Goal: Check status: Check status

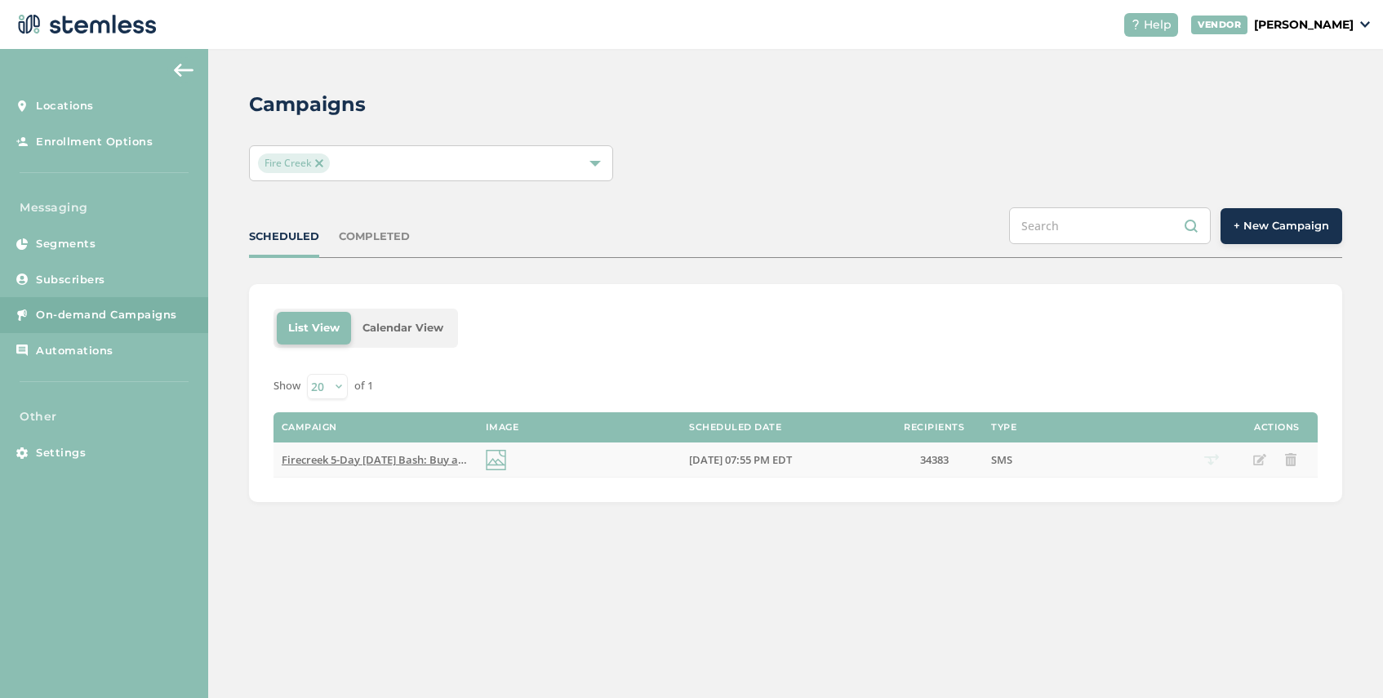
click at [401, 459] on span "Firecreek 5-Day [DATE] Bash: Buy a zip, get zip FREE storewide + 40% off top 15…" at bounding box center [591, 459] width 618 height 15
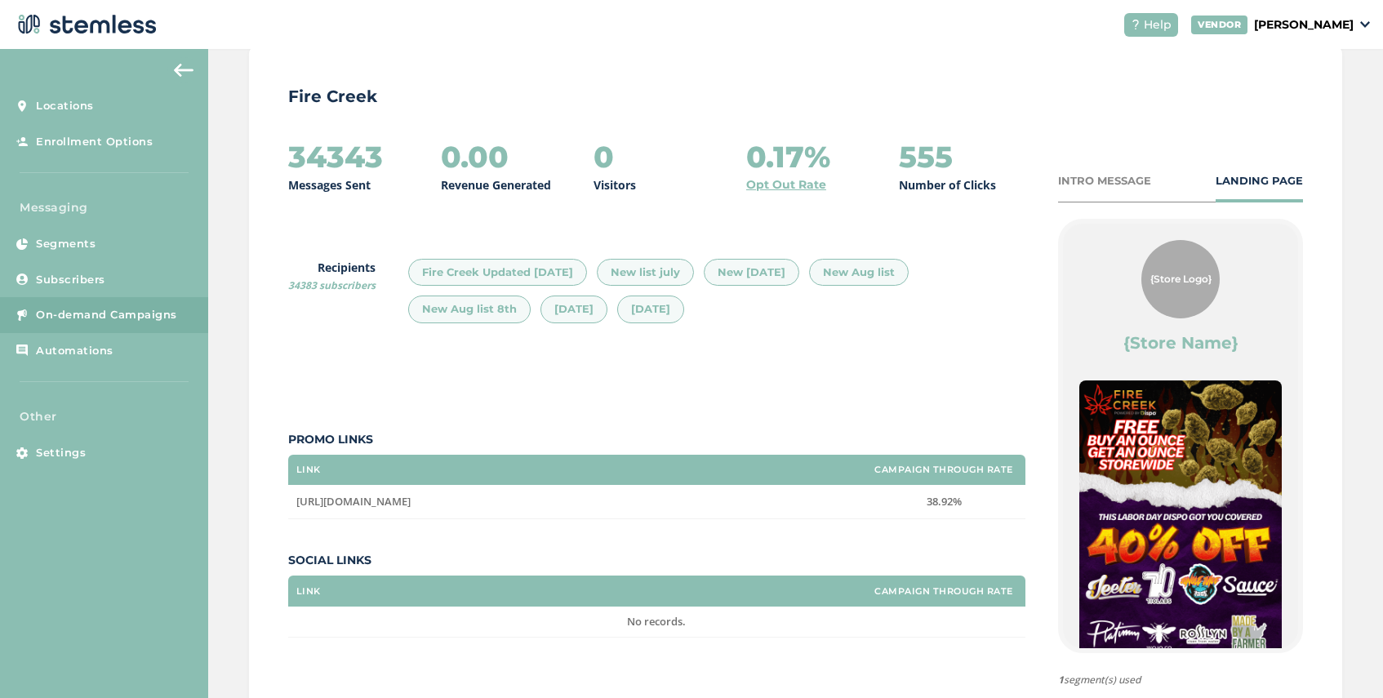
scroll to position [136, 0]
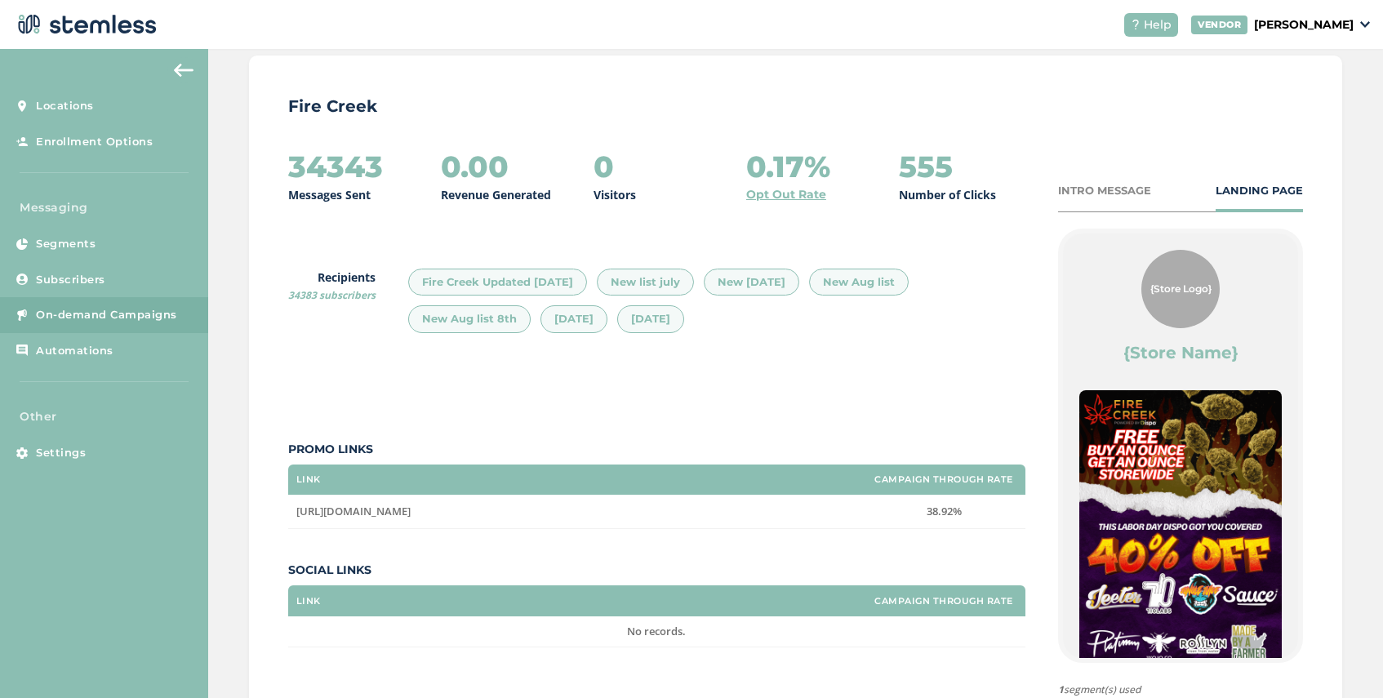
click at [1092, 195] on div "INTRO MESSAGE" at bounding box center [1104, 191] width 93 height 16
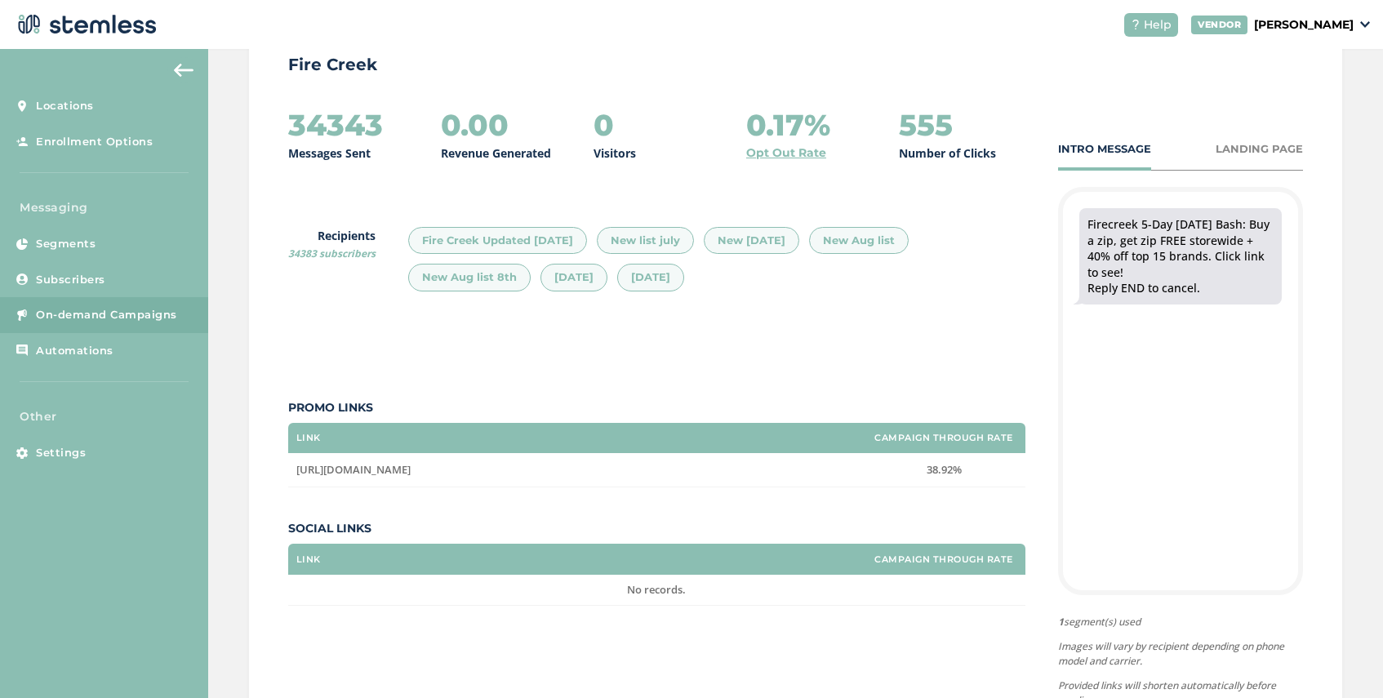
scroll to position [283, 0]
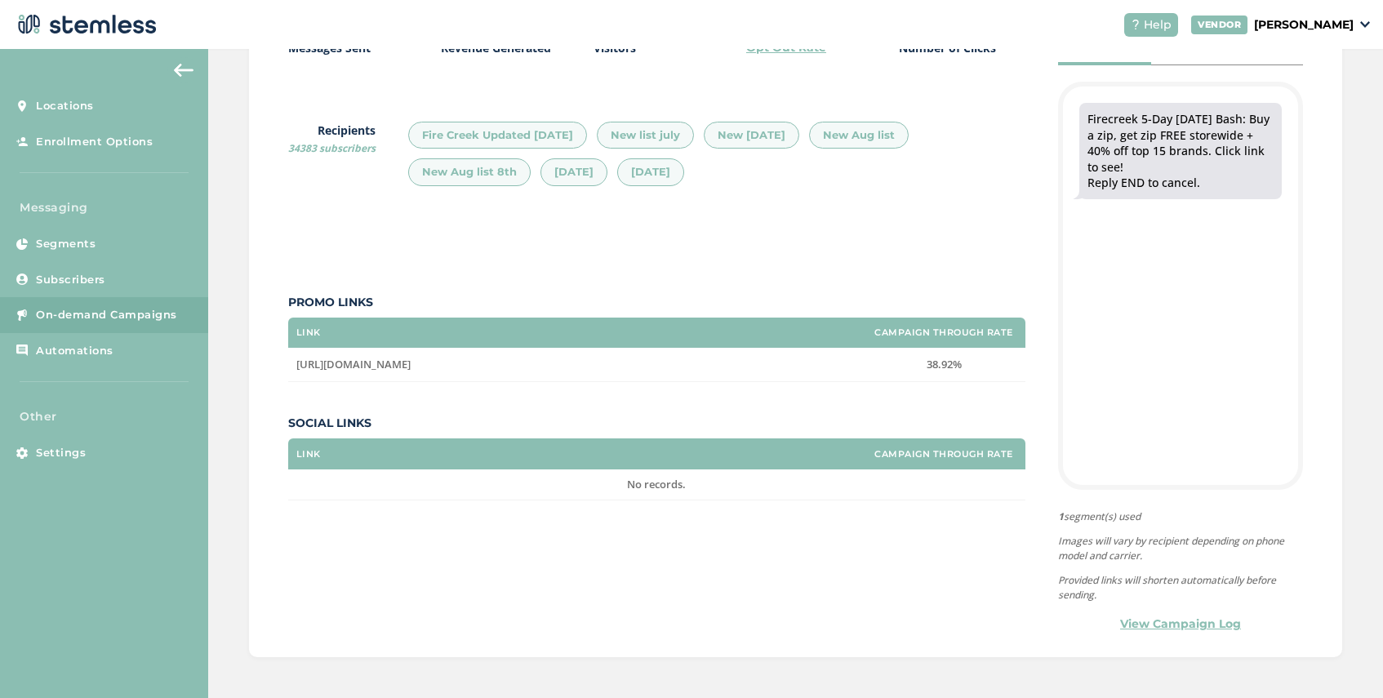
click at [1155, 625] on link "View Campaign Log" at bounding box center [1180, 623] width 121 height 17
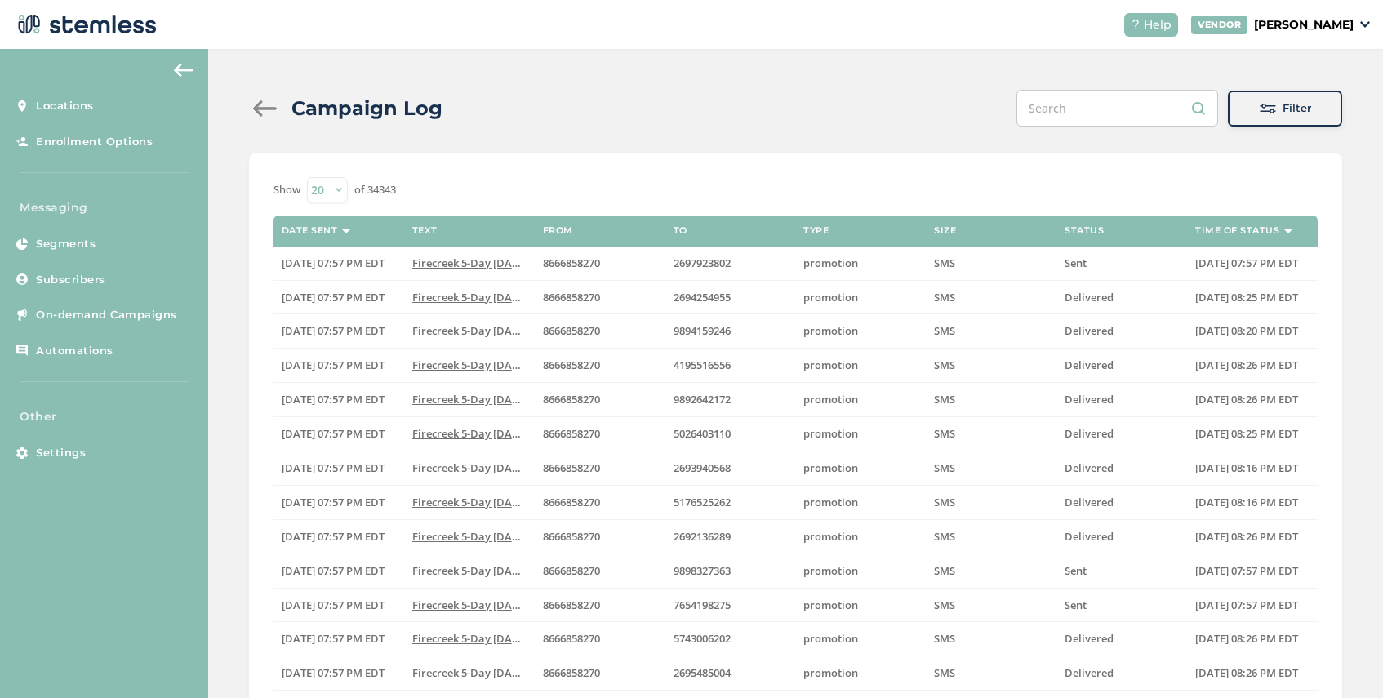
click at [1262, 111] on span at bounding box center [1267, 108] width 16 height 16
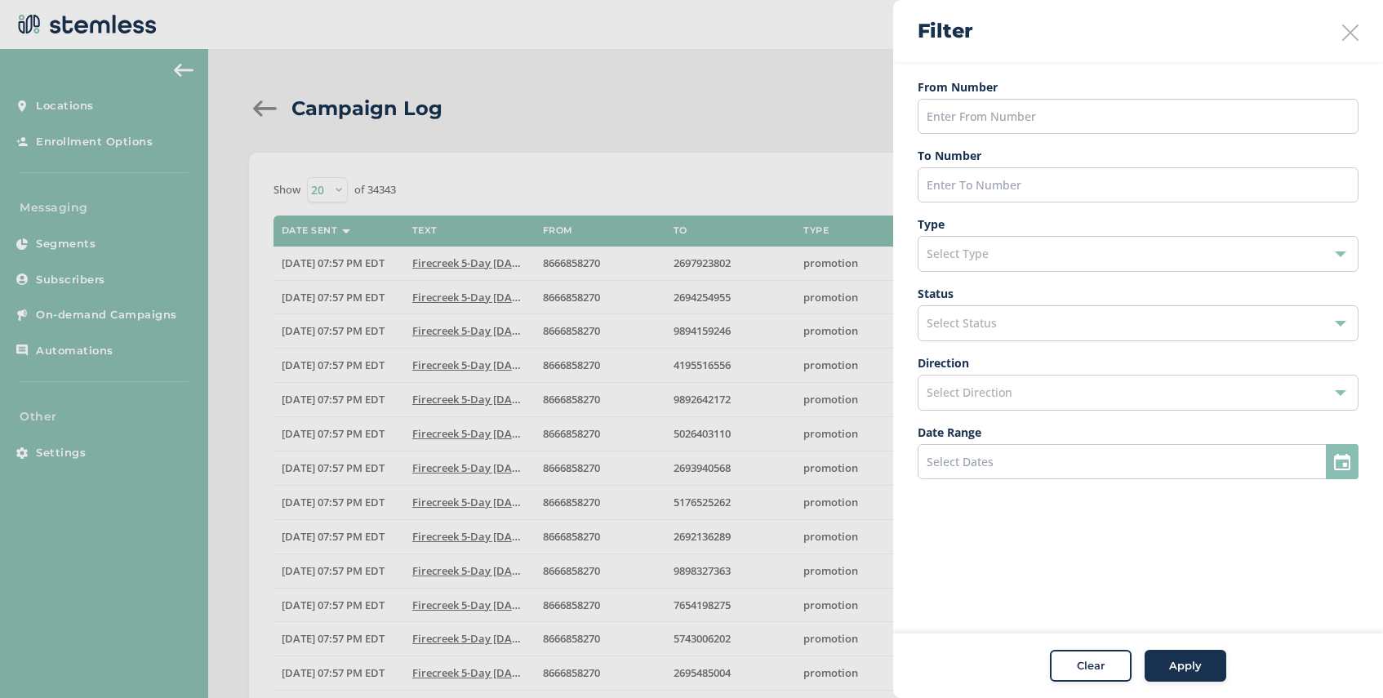
click at [1016, 316] on div "Select Status" at bounding box center [1137, 323] width 441 height 36
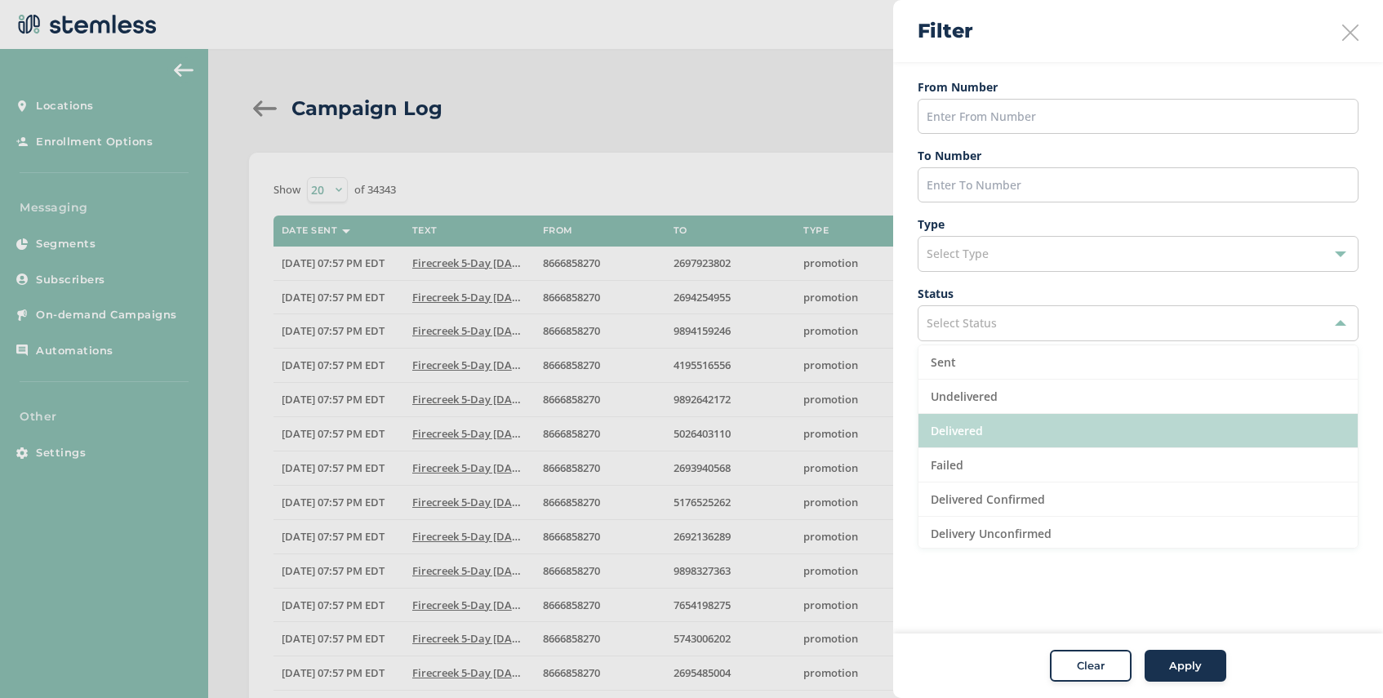
click at [1000, 438] on li "Delivered" at bounding box center [1137, 431] width 439 height 34
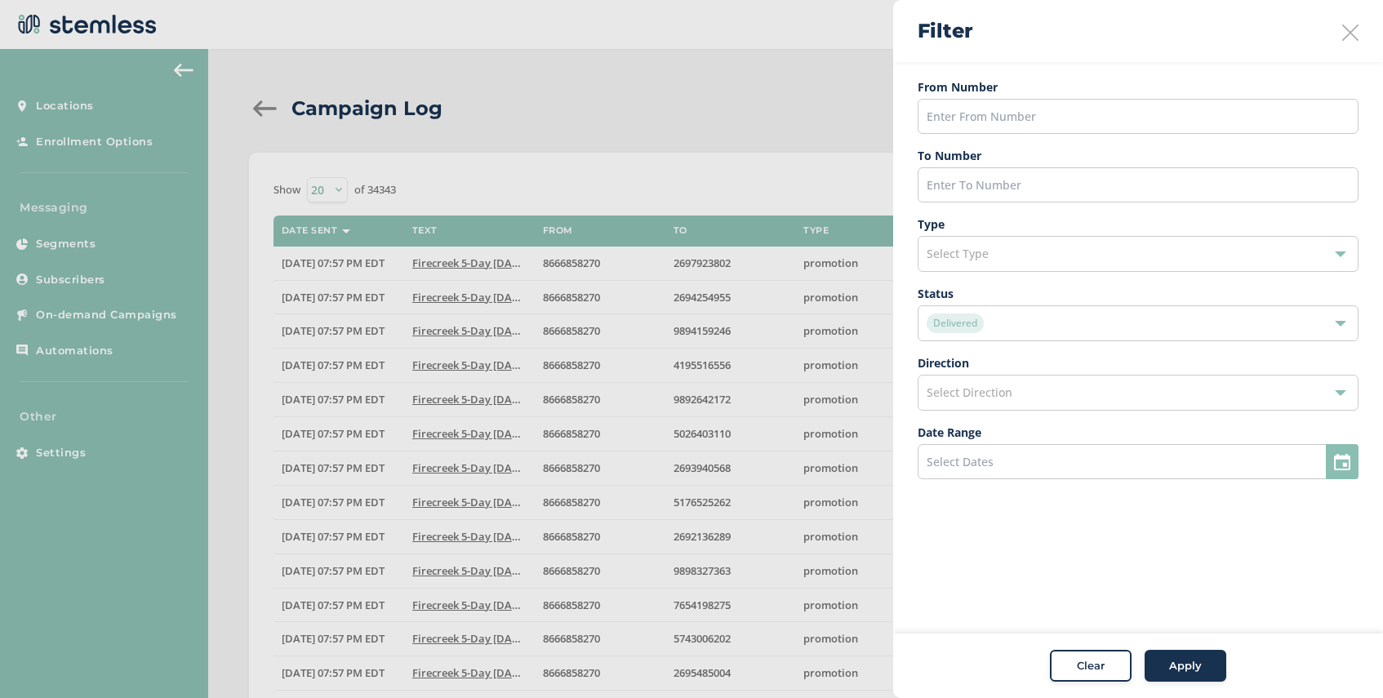
click at [1186, 656] on button "Apply" at bounding box center [1185, 666] width 82 height 33
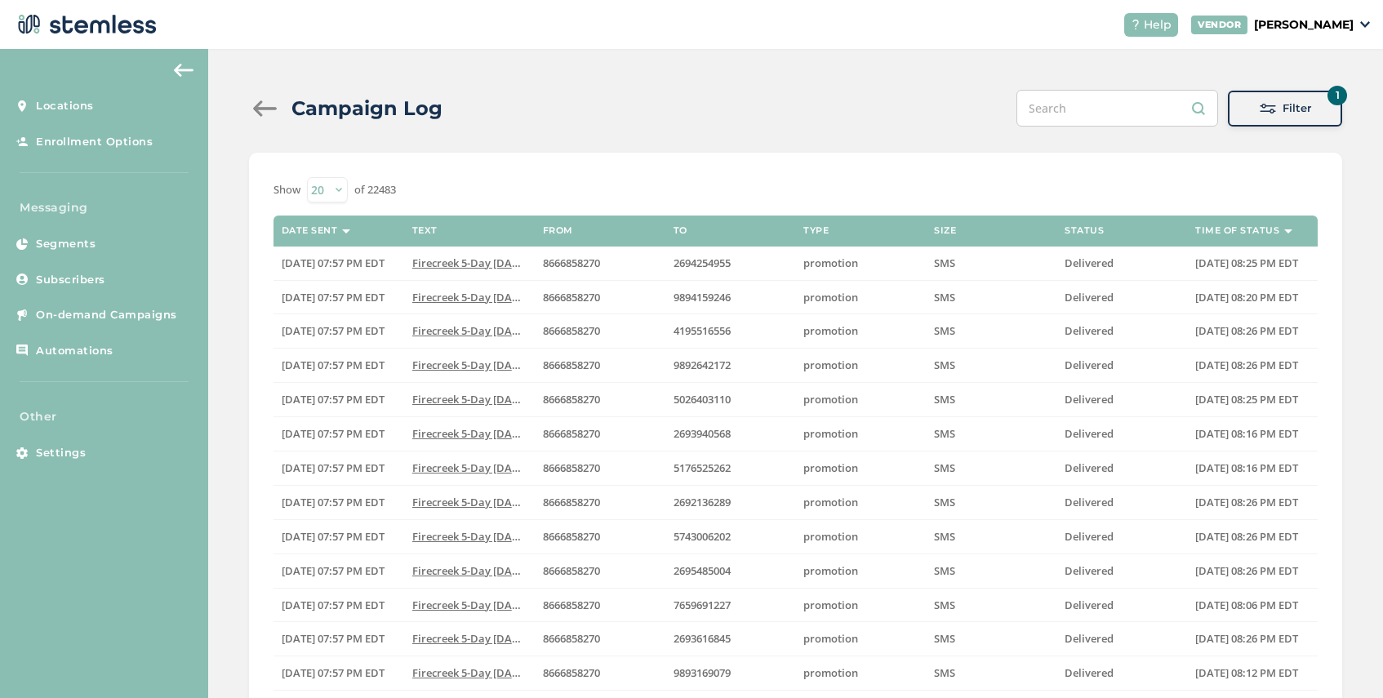
click at [260, 110] on div at bounding box center [265, 108] width 33 height 16
